Goal: Complete application form: Complete application form

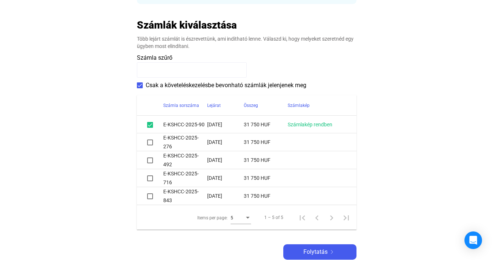
scroll to position [141, 0]
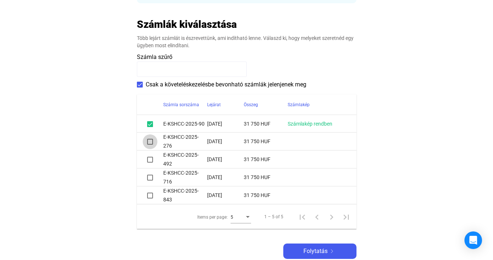
click at [149, 142] on span at bounding box center [150, 142] width 6 height 6
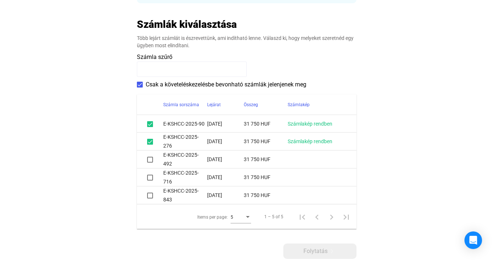
click at [149, 159] on span at bounding box center [150, 160] width 6 height 6
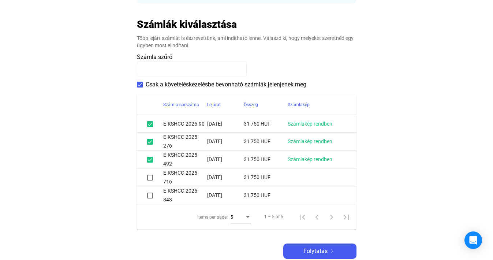
click at [149, 178] on span at bounding box center [150, 178] width 6 height 6
click at [149, 197] on span at bounding box center [150, 196] width 6 height 6
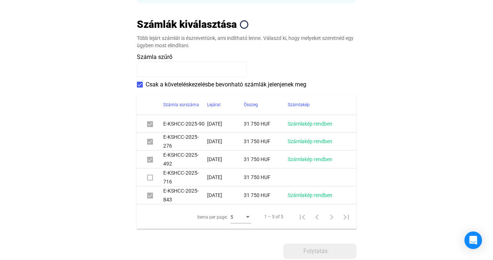
click at [149, 177] on span at bounding box center [150, 178] width 6 height 6
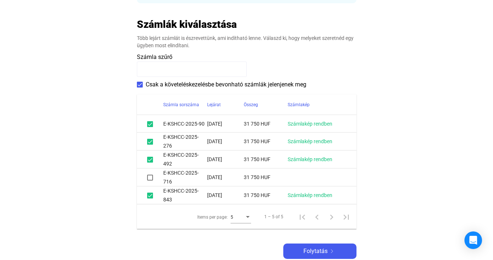
click at [150, 175] on span at bounding box center [150, 178] width 6 height 6
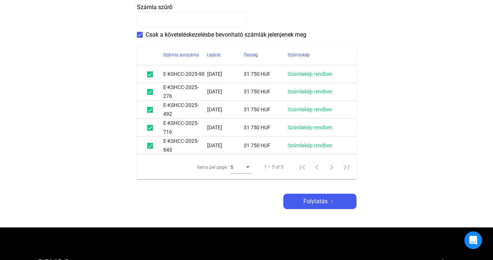
scroll to position [193, 0]
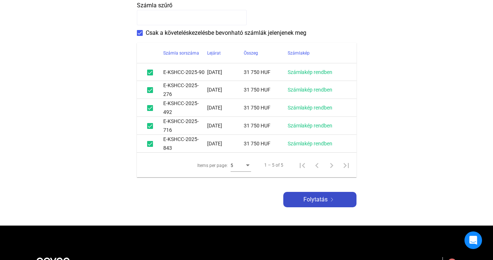
click at [312, 198] on span "Folytatás" at bounding box center [316, 199] width 24 height 9
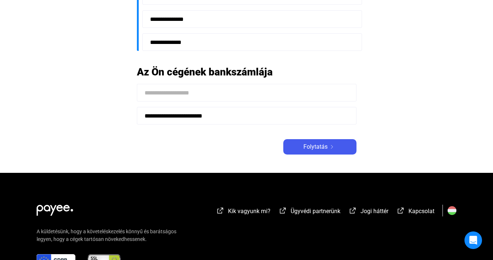
scroll to position [226, 0]
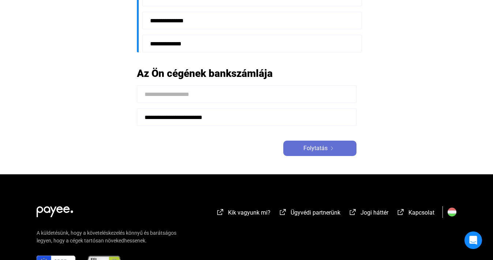
click at [317, 146] on span "Folytatás" at bounding box center [316, 148] width 24 height 9
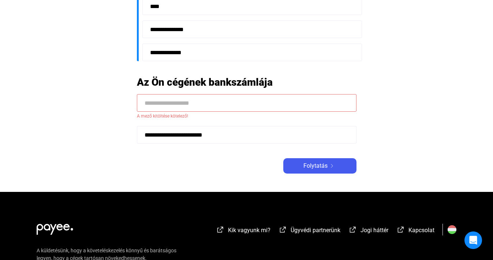
click at [280, 102] on input at bounding box center [247, 103] width 220 height 18
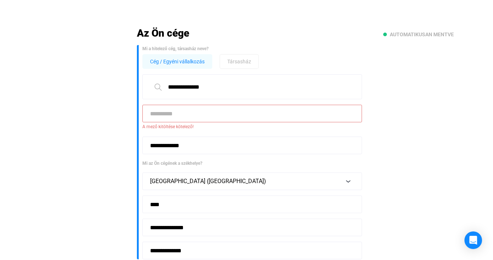
scroll to position [27, 0]
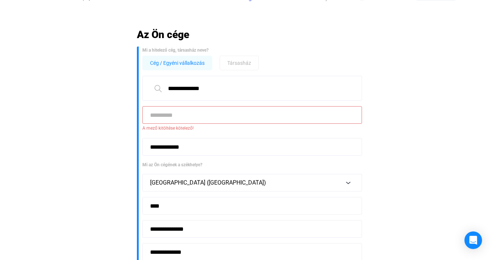
type input "**********"
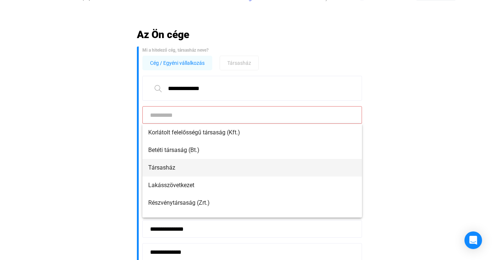
scroll to position [0, 0]
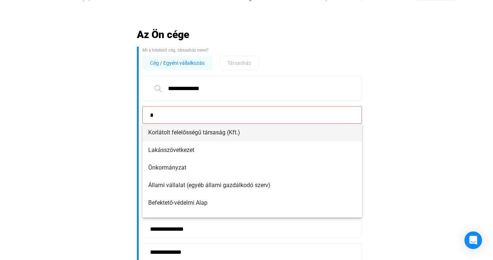
click at [256, 130] on span "Korlátolt felelősségű társaság (Kft.)" at bounding box center [252, 132] width 208 height 9
type input "**********"
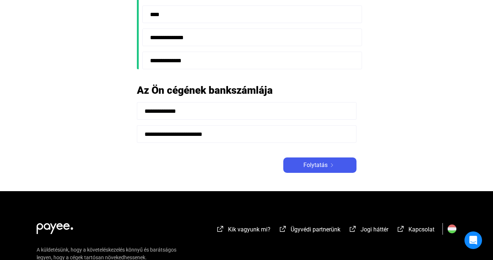
scroll to position [216, 0]
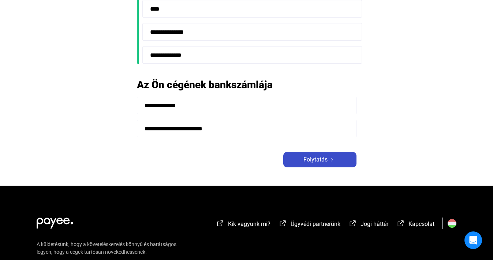
click at [323, 160] on span "Folytatás" at bounding box center [316, 159] width 24 height 9
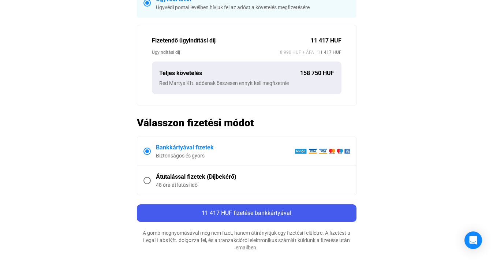
scroll to position [259, 0]
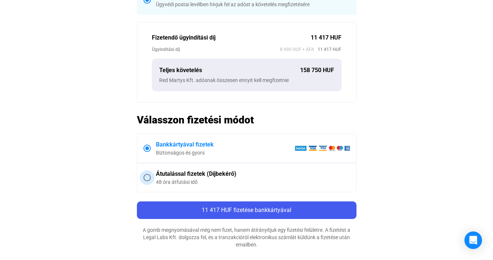
click at [286, 180] on div "48 óra átfutási idő" at bounding box center [253, 181] width 194 height 7
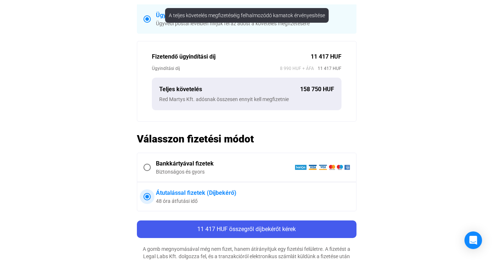
scroll to position [266, 0]
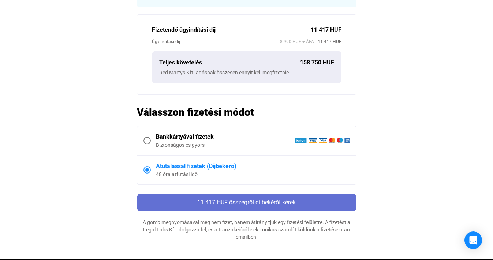
click at [259, 203] on span "11 417 HUF összegről díjbekérőt kérek" at bounding box center [246, 202] width 99 height 7
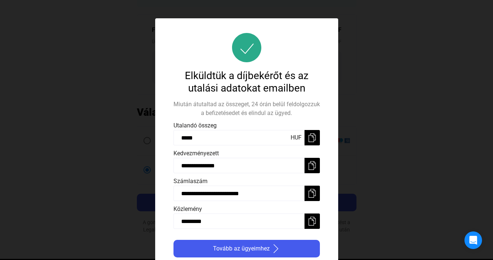
scroll to position [0, 0]
